Goal: Transaction & Acquisition: Book appointment/travel/reservation

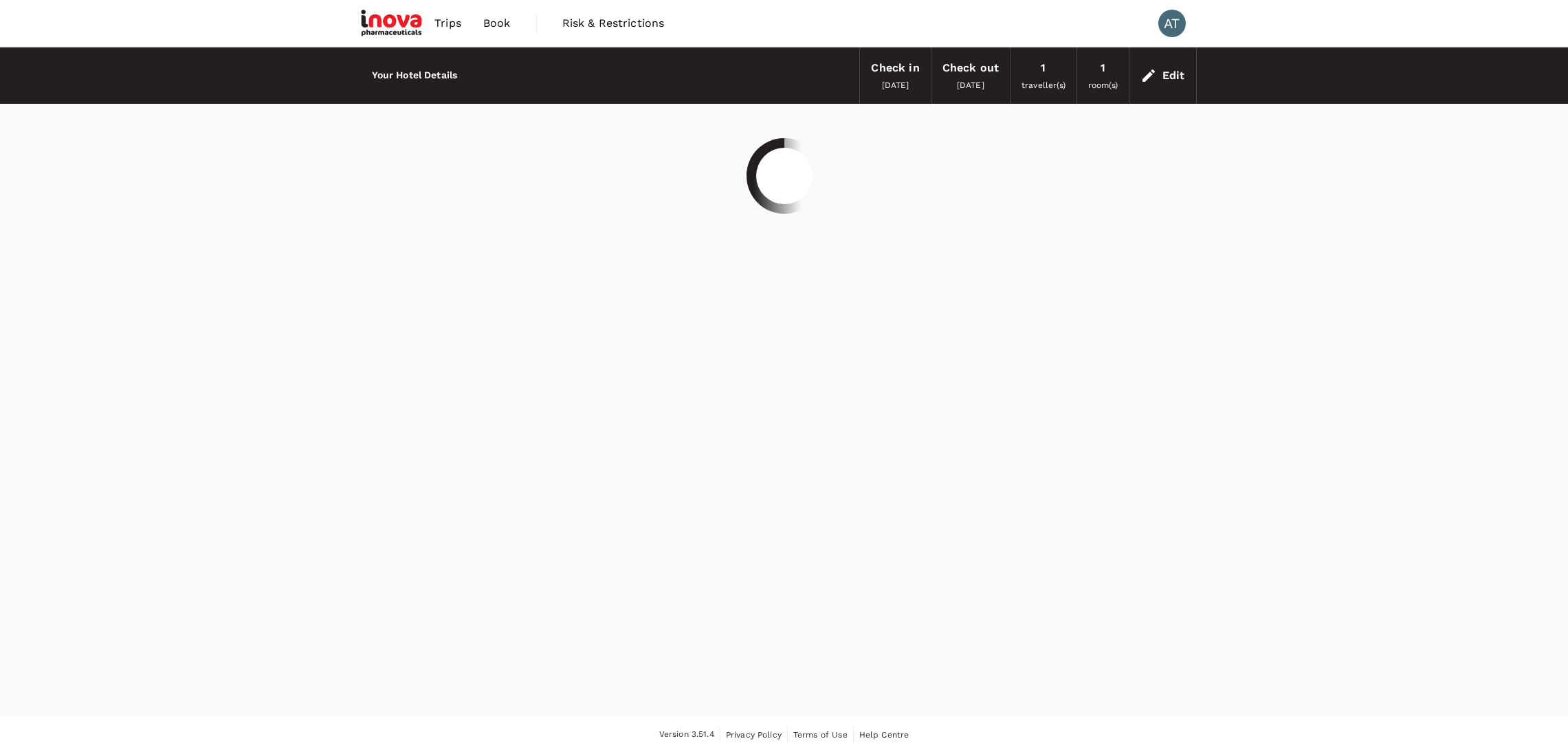
scroll to position [1, 0]
